Goal: Information Seeking & Learning: Find specific fact

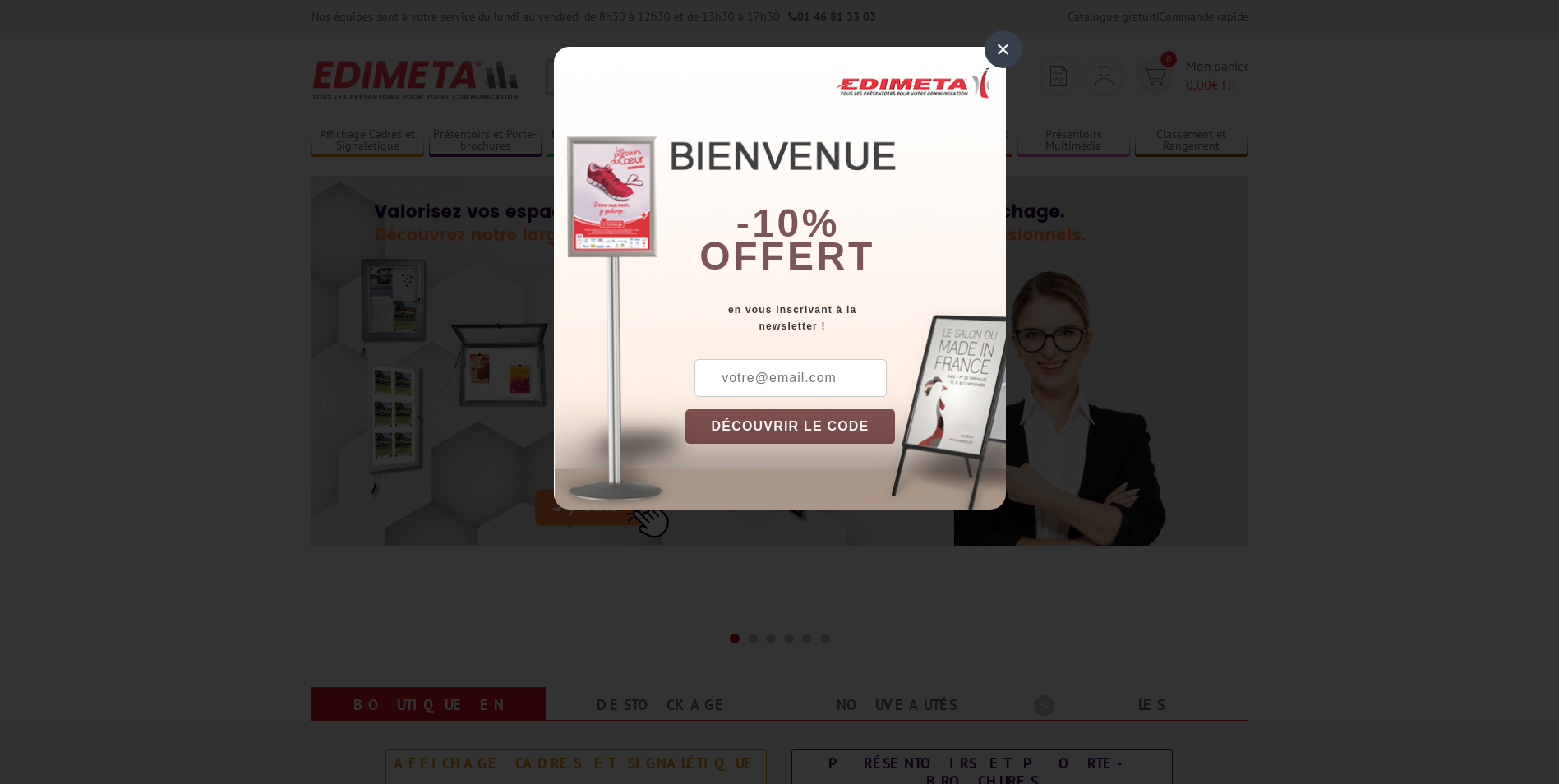
click at [1004, 46] on div "×" at bounding box center [1003, 49] width 38 height 38
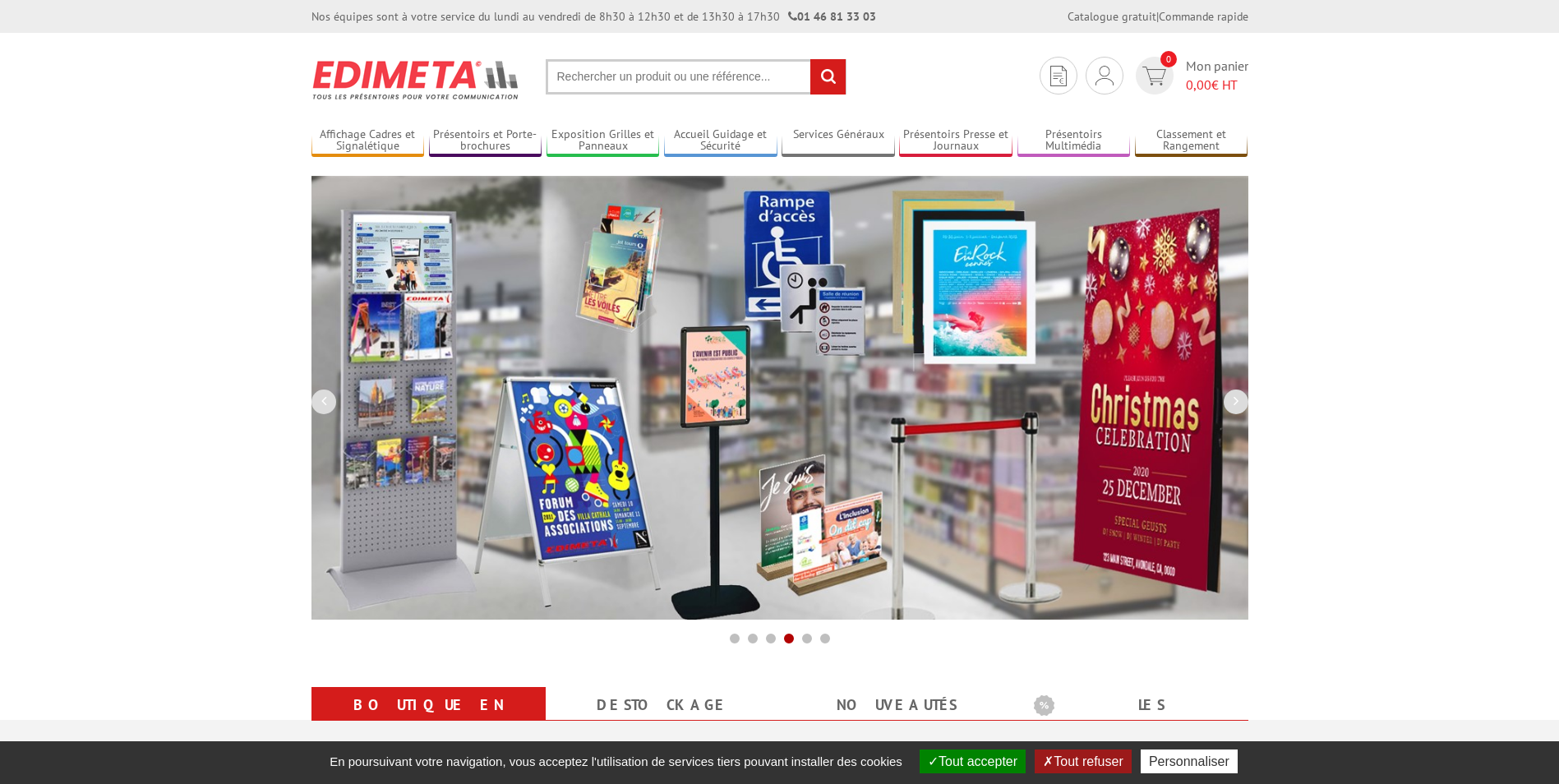
click at [581, 69] on input "text" at bounding box center [696, 76] width 301 height 35
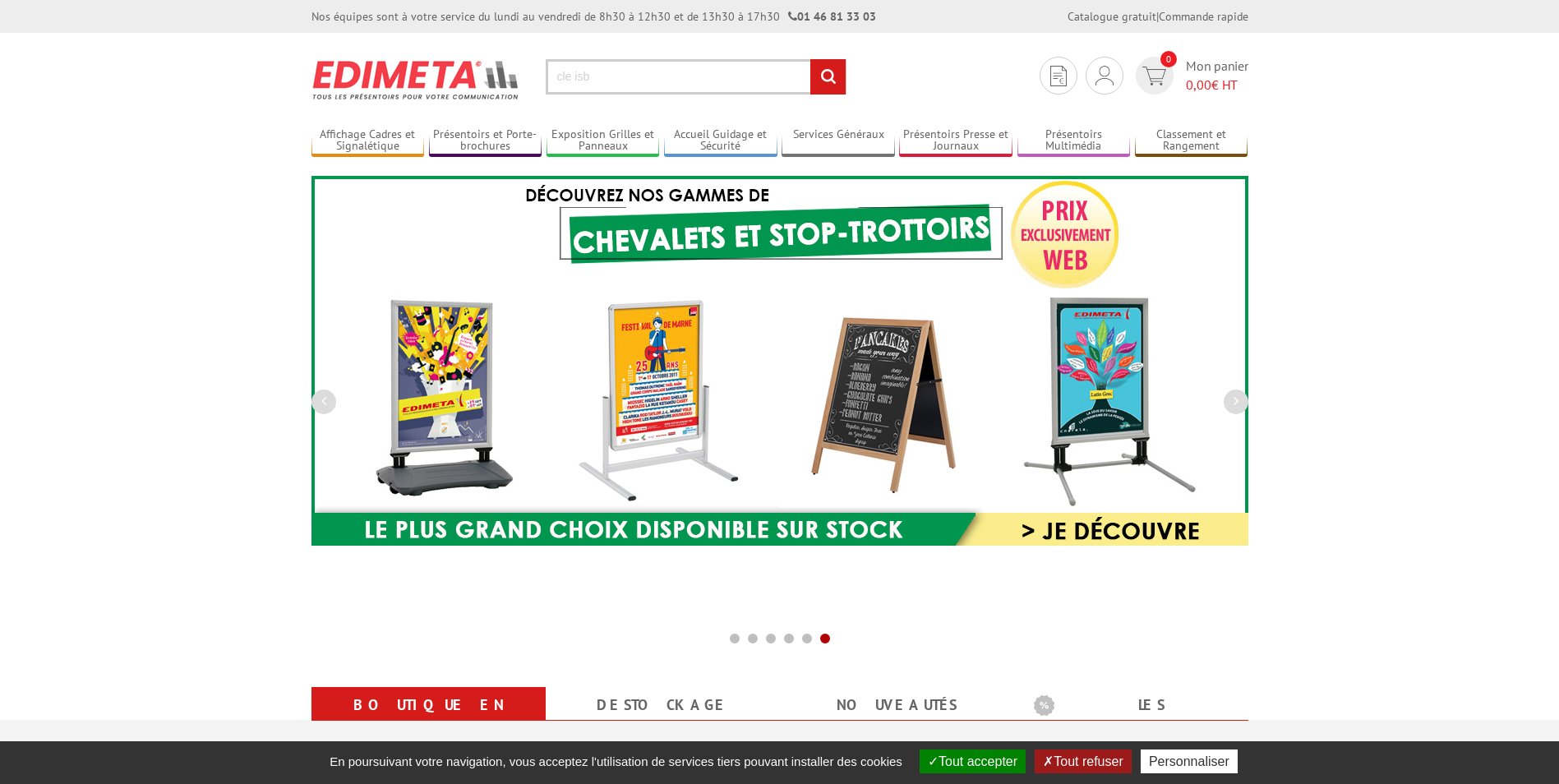
type input "cle isb"
click at [810, 59] on input "rechercher" at bounding box center [828, 76] width 35 height 35
